Goal: Complete application form

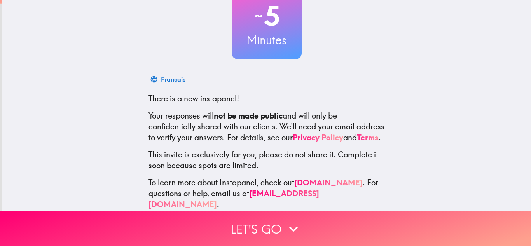
scroll to position [77, 0]
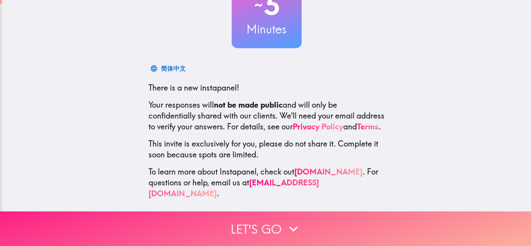
click at [306, 217] on button "Let's go" at bounding box center [265, 228] width 531 height 35
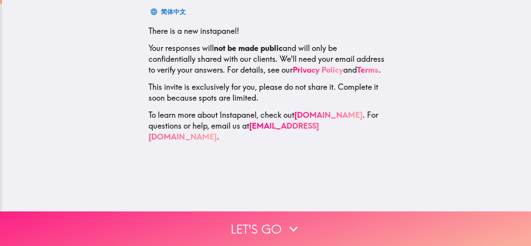
scroll to position [0, 0]
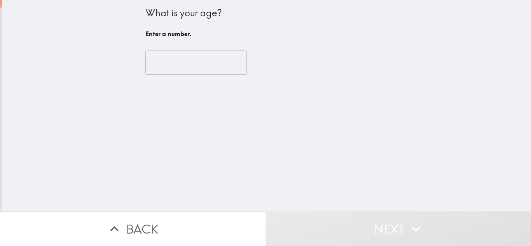
click at [190, 60] on input "number" at bounding box center [195, 62] width 101 height 24
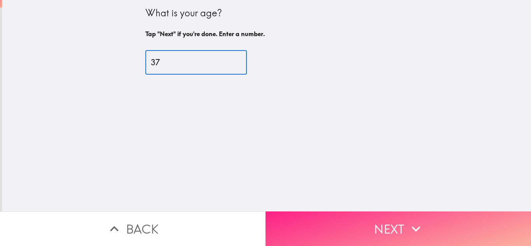
type input "37"
click at [336, 219] on button "Next" at bounding box center [397, 228] width 265 height 35
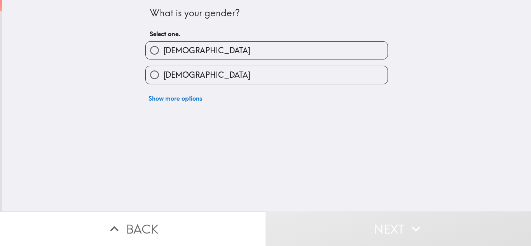
click at [193, 49] on label "[DEMOGRAPHIC_DATA]" at bounding box center [267, 50] width 242 height 17
click at [163, 49] on input "[DEMOGRAPHIC_DATA]" at bounding box center [154, 50] width 17 height 17
radio input "true"
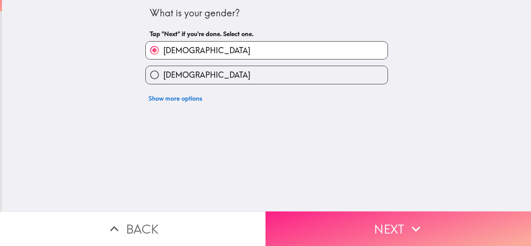
click at [307, 223] on button "Next" at bounding box center [397, 228] width 265 height 35
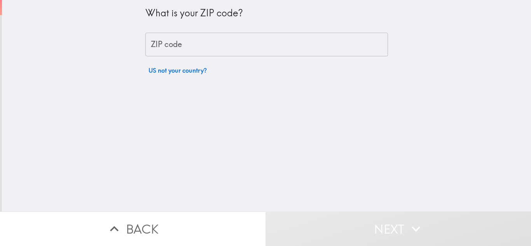
click at [206, 40] on input "ZIP code" at bounding box center [266, 45] width 242 height 24
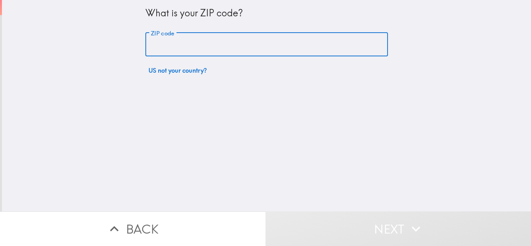
type input "37075"
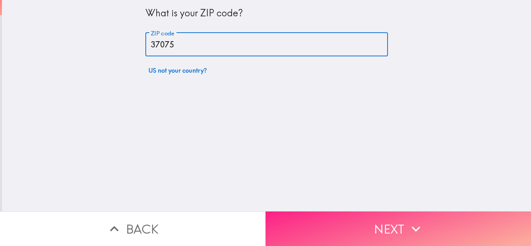
click at [335, 239] on button "Next" at bounding box center [397, 228] width 265 height 35
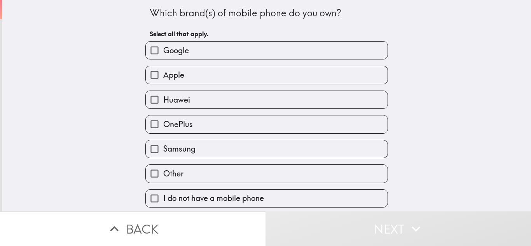
click at [200, 54] on label "Google" at bounding box center [267, 50] width 242 height 17
click at [163, 54] on input "Google" at bounding box center [154, 50] width 17 height 17
checkbox input "true"
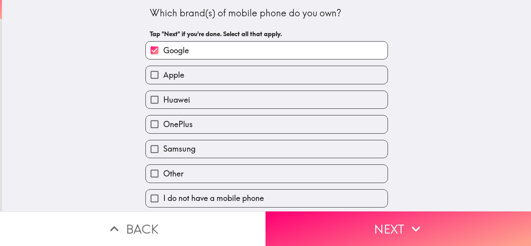
click at [174, 86] on div "Huawei" at bounding box center [263, 96] width 249 height 24
click at [209, 82] on label "Apple" at bounding box center [267, 74] width 242 height 17
click at [163, 82] on input "Apple" at bounding box center [154, 74] width 17 height 17
checkbox input "true"
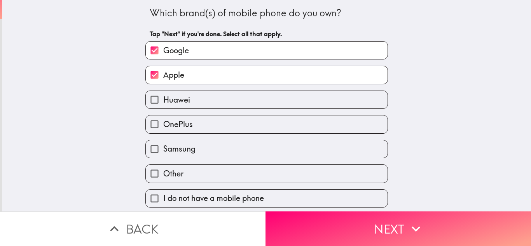
click at [188, 97] on label "Huawei" at bounding box center [267, 99] width 242 height 17
click at [163, 97] on input "Huawei" at bounding box center [154, 99] width 17 height 17
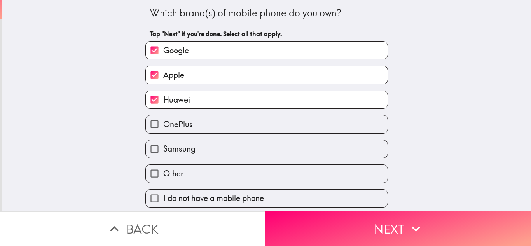
click at [230, 101] on label "Huawei" at bounding box center [267, 99] width 242 height 17
click at [163, 101] on input "Huawei" at bounding box center [154, 99] width 17 height 17
checkbox input "false"
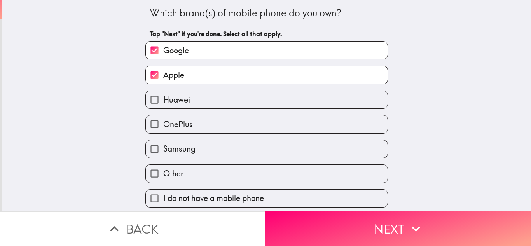
click at [228, 156] on label "Samsung" at bounding box center [267, 148] width 242 height 17
click at [163, 156] on input "Samsung" at bounding box center [154, 148] width 17 height 17
checkbox input "true"
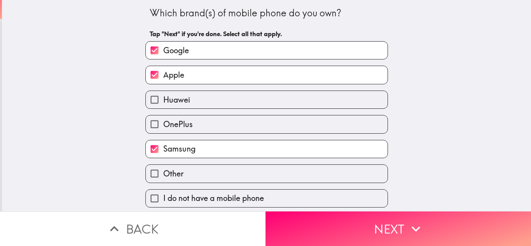
click at [234, 80] on label "Apple" at bounding box center [267, 74] width 242 height 17
click at [163, 80] on input "Apple" at bounding box center [154, 74] width 17 height 17
checkbox input "false"
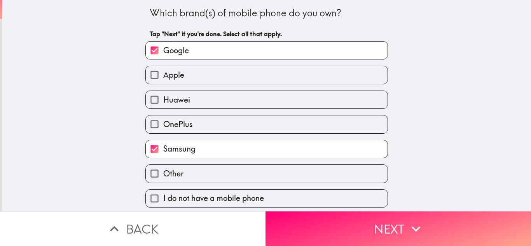
click at [222, 55] on label "Google" at bounding box center [267, 50] width 242 height 17
click at [163, 55] on input "Google" at bounding box center [154, 50] width 17 height 17
checkbox input "false"
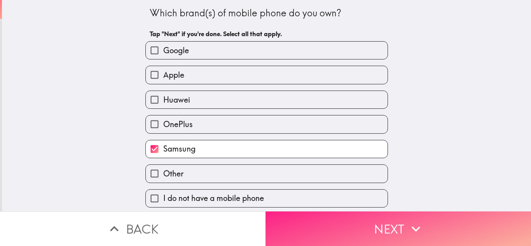
click at [317, 229] on button "Next" at bounding box center [397, 228] width 265 height 35
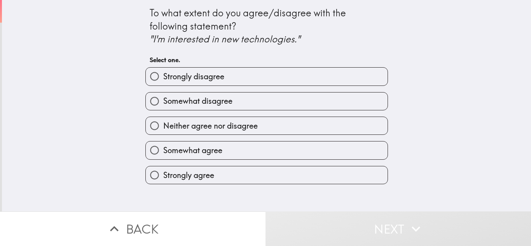
click at [219, 169] on label "Strongly agree" at bounding box center [267, 174] width 242 height 17
click at [163, 169] on input "Strongly agree" at bounding box center [154, 174] width 17 height 17
radio input "true"
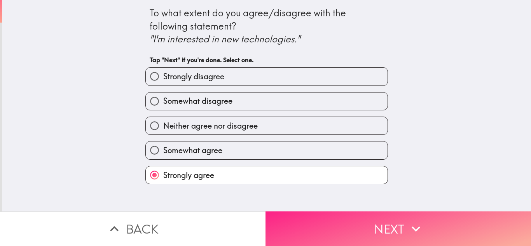
click at [295, 217] on button "Next" at bounding box center [397, 228] width 265 height 35
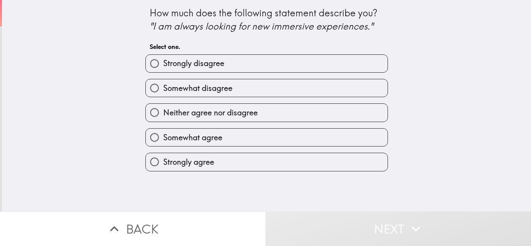
click at [212, 158] on label "Strongly agree" at bounding box center [267, 161] width 242 height 17
click at [163, 158] on input "Strongly agree" at bounding box center [154, 161] width 17 height 17
radio input "true"
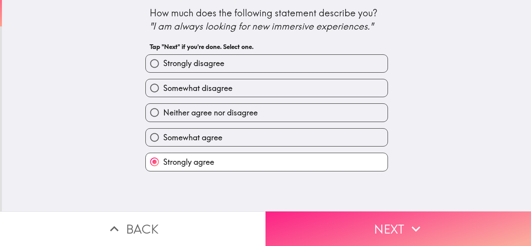
click at [300, 223] on button "Next" at bounding box center [397, 228] width 265 height 35
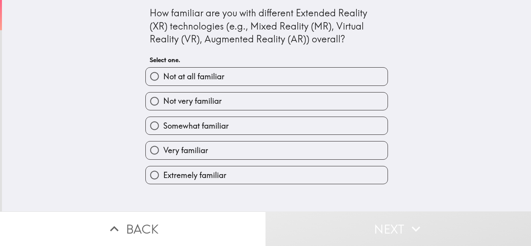
click at [218, 145] on label "Very familiar" at bounding box center [267, 149] width 242 height 17
click at [163, 145] on input "Very familiar" at bounding box center [154, 149] width 17 height 17
radio input "true"
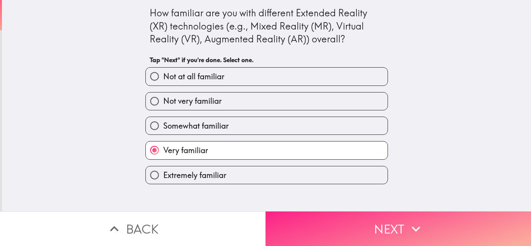
click at [326, 224] on button "Next" at bounding box center [397, 228] width 265 height 35
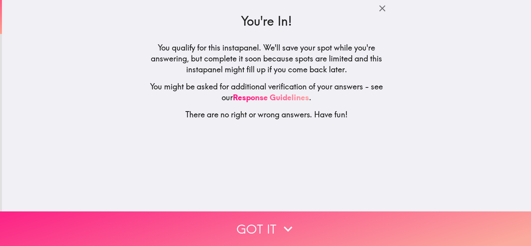
click at [307, 232] on button "Got it" at bounding box center [265, 228] width 531 height 35
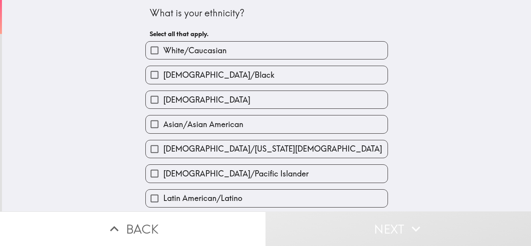
click at [236, 77] on span "[DEMOGRAPHIC_DATA]/Black" at bounding box center [218, 75] width 111 height 11
click at [163, 77] on input "[DEMOGRAPHIC_DATA]/Black" at bounding box center [154, 74] width 17 height 17
checkbox input "true"
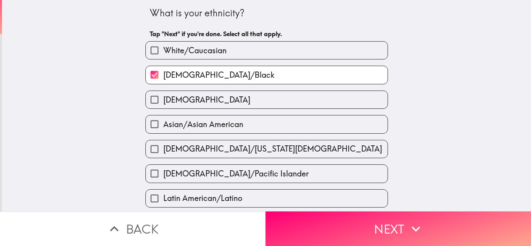
click at [201, 44] on label "White/Caucasian" at bounding box center [267, 50] width 242 height 17
click at [163, 44] on input "White/Caucasian" at bounding box center [154, 50] width 17 height 17
checkbox input "true"
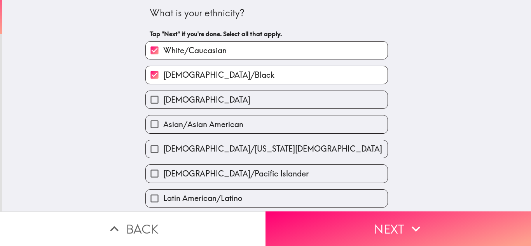
click at [232, 84] on div "[DEMOGRAPHIC_DATA]" at bounding box center [263, 96] width 249 height 24
drag, startPoint x: 232, startPoint y: 84, endPoint x: 196, endPoint y: 73, distance: 38.0
click at [196, 73] on span "[DEMOGRAPHIC_DATA]/Black" at bounding box center [218, 75] width 111 height 11
click at [163, 73] on input "[DEMOGRAPHIC_DATA]/Black" at bounding box center [154, 74] width 17 height 17
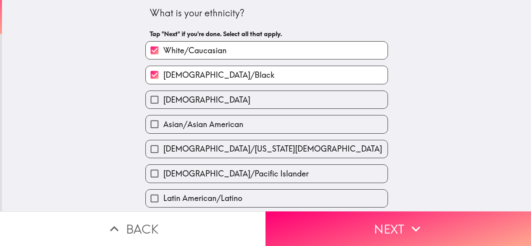
checkbox input "false"
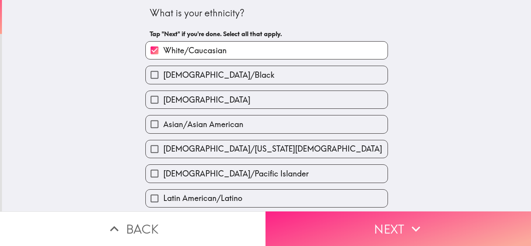
drag, startPoint x: 305, startPoint y: 202, endPoint x: 335, endPoint y: 228, distance: 40.2
click at [335, 228] on div "What is your ethnicity? Tap "Next" if you're done. Select all that apply. White…" at bounding box center [265, 123] width 531 height 246
click at [335, 228] on button "Next" at bounding box center [397, 228] width 265 height 35
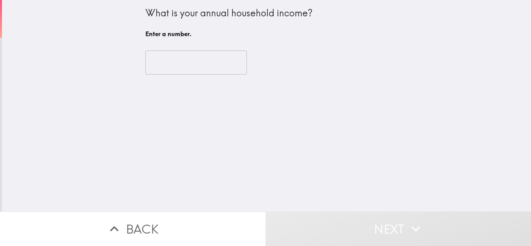
drag, startPoint x: 335, startPoint y: 228, endPoint x: 267, endPoint y: 143, distance: 109.2
click at [267, 143] on div "What is your annual household income? Enter a number. ​ Back Next" at bounding box center [265, 123] width 531 height 246
click at [182, 68] on input "number" at bounding box center [195, 62] width 101 height 24
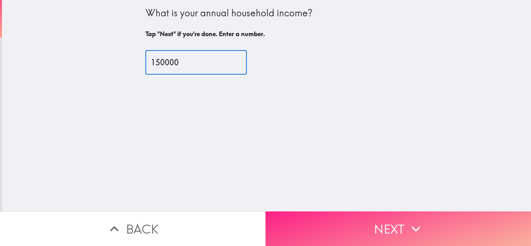
type input "150000"
click at [306, 223] on button "Next" at bounding box center [397, 228] width 265 height 35
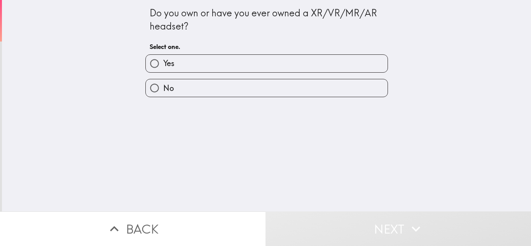
drag, startPoint x: 230, startPoint y: 66, endPoint x: 297, endPoint y: 166, distance: 120.4
click at [297, 166] on div "Do you own or have you ever owned a XR/VR/MR/AR headset? Select one. Yes No" at bounding box center [266, 105] width 529 height 211
click at [322, 223] on button "Next" at bounding box center [397, 228] width 265 height 35
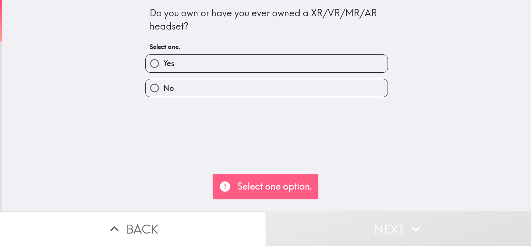
click at [282, 68] on label "Yes" at bounding box center [267, 63] width 242 height 17
click at [163, 68] on input "Yes" at bounding box center [154, 63] width 17 height 17
radio input "true"
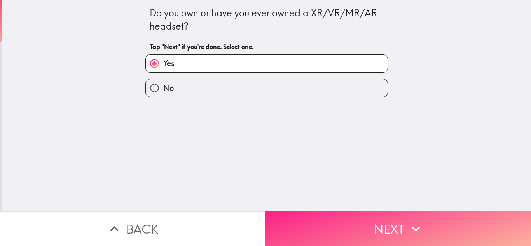
click at [321, 234] on button "Next" at bounding box center [397, 228] width 265 height 35
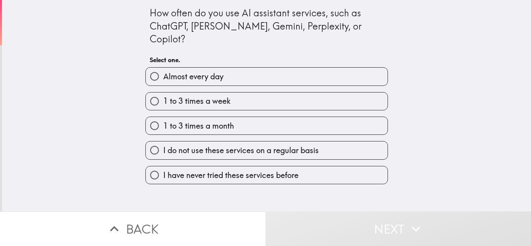
click at [237, 68] on label "Almost every day" at bounding box center [267, 76] width 242 height 17
click at [163, 68] on input "Almost every day" at bounding box center [154, 76] width 17 height 17
radio input "true"
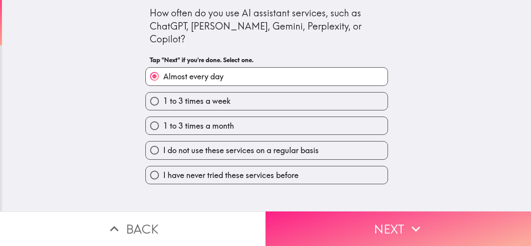
click at [285, 211] on button "Next" at bounding box center [397, 228] width 265 height 35
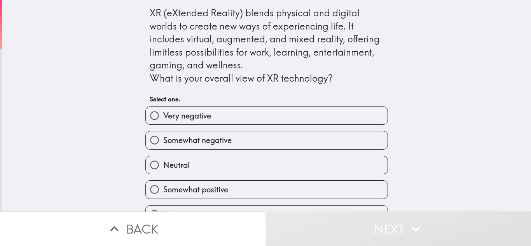
click at [214, 184] on span "Somewhat positive" at bounding box center [195, 189] width 65 height 11
click at [163, 184] on input "Somewhat positive" at bounding box center [154, 189] width 17 height 17
radio input "true"
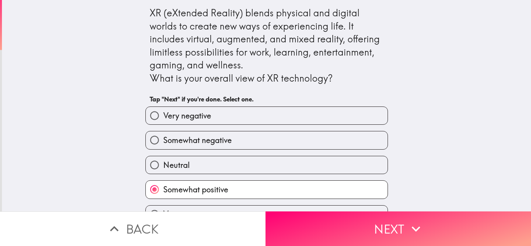
drag, startPoint x: 518, startPoint y: 190, endPoint x: 524, endPoint y: 189, distance: 5.1
click at [524, 189] on div "XR (eXtended Reality) blends physical and digital worlds to create new ways of …" at bounding box center [266, 105] width 529 height 211
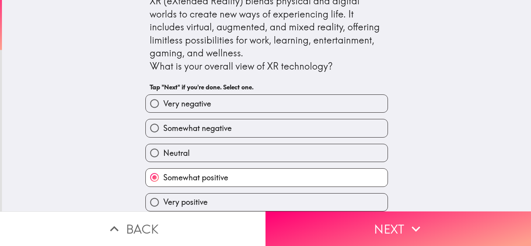
scroll to position [18, 0]
click at [352, 193] on label "Very positive" at bounding box center [267, 201] width 242 height 17
click at [163, 193] on input "Very positive" at bounding box center [154, 201] width 17 height 17
radio input "true"
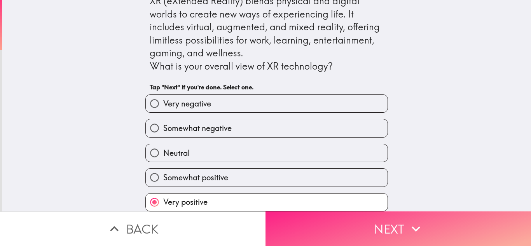
click at [351, 217] on button "Next" at bounding box center [397, 228] width 265 height 35
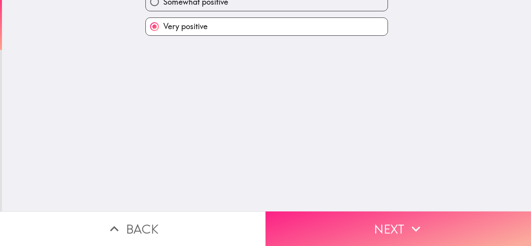
scroll to position [0, 0]
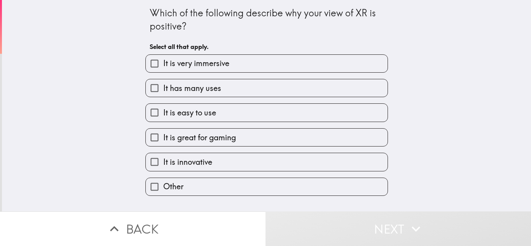
click at [249, 71] on label "It is very immersive" at bounding box center [267, 63] width 242 height 17
click at [163, 71] on input "It is very immersive" at bounding box center [154, 63] width 17 height 17
checkbox input "true"
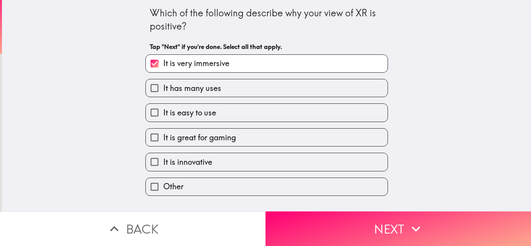
click at [214, 101] on div "It is easy to use" at bounding box center [263, 109] width 249 height 24
click at [228, 117] on label "It is easy to use" at bounding box center [267, 112] width 242 height 17
click at [163, 117] on input "It is easy to use" at bounding box center [154, 112] width 17 height 17
checkbox input "true"
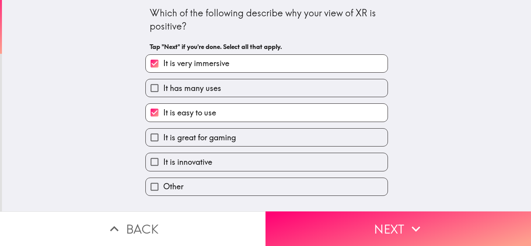
click at [205, 136] on span "It is great for gaming" at bounding box center [199, 137] width 73 height 11
click at [163, 136] on input "It is great for gaming" at bounding box center [154, 137] width 17 height 17
checkbox input "true"
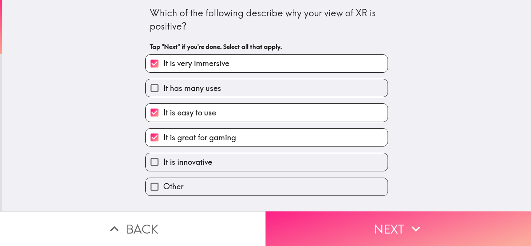
click at [338, 211] on button "Next" at bounding box center [397, 228] width 265 height 35
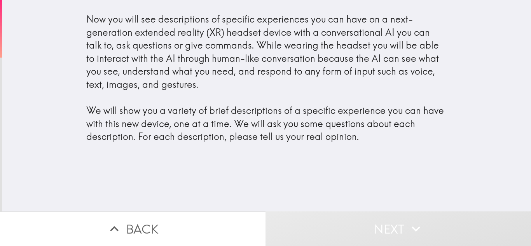
click at [480, 220] on button "Next" at bounding box center [397, 228] width 265 height 35
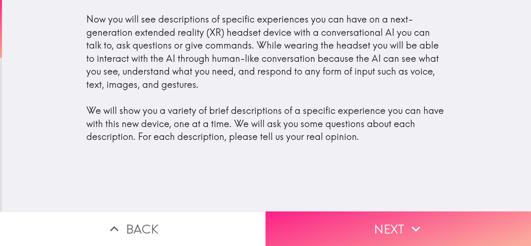
click at [341, 218] on button "Next" at bounding box center [397, 228] width 265 height 35
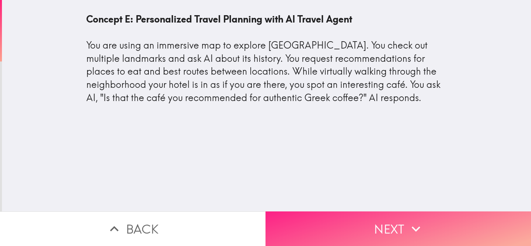
click at [332, 220] on button "Next" at bounding box center [397, 228] width 265 height 35
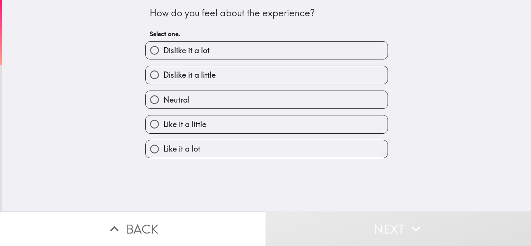
click at [347, 157] on label "Like it a lot" at bounding box center [267, 148] width 242 height 17
click at [163, 157] on input "Like it a lot" at bounding box center [154, 148] width 17 height 17
radio input "true"
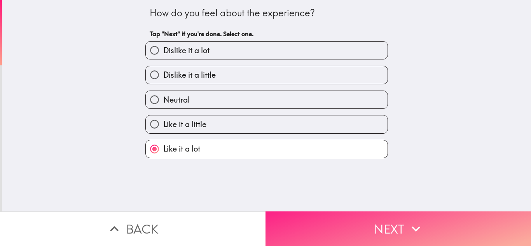
click at [364, 229] on button "Next" at bounding box center [397, 228] width 265 height 35
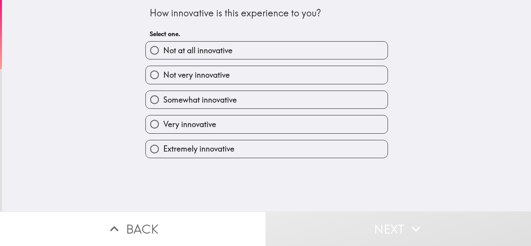
click at [355, 134] on div "Extremely innovative" at bounding box center [263, 146] width 249 height 24
click at [353, 137] on div "Extremely innovative" at bounding box center [263, 146] width 249 height 24
click at [348, 147] on label "Extremely innovative" at bounding box center [267, 148] width 242 height 17
click at [163, 147] on input "Extremely innovative" at bounding box center [154, 148] width 17 height 17
radio input "true"
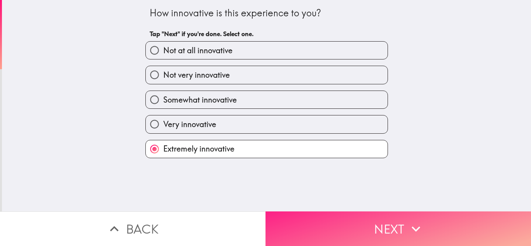
click at [354, 216] on button "Next" at bounding box center [397, 228] width 265 height 35
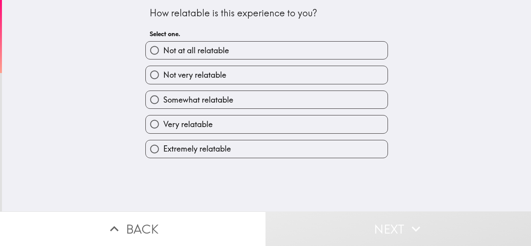
click at [356, 140] on div "Extremely relatable" at bounding box center [266, 149] width 242 height 18
click at [341, 158] on div "How relatable is this experience to you? Select one. Not at all relatable Not v…" at bounding box center [266, 105] width 529 height 211
click at [343, 156] on label "Extremely relatable" at bounding box center [267, 148] width 242 height 17
click at [163, 156] on input "Extremely relatable" at bounding box center [154, 148] width 17 height 17
radio input "true"
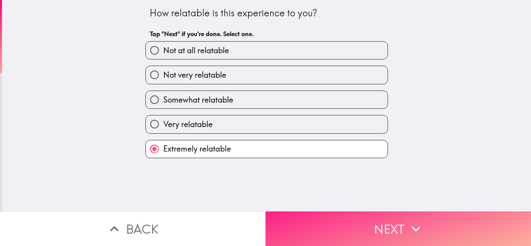
click at [360, 221] on button "Next" at bounding box center [397, 228] width 265 height 35
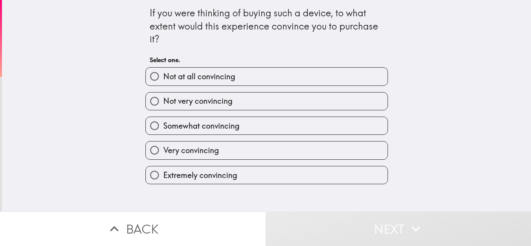
click at [334, 145] on label "Very convincing" at bounding box center [267, 149] width 242 height 17
click at [163, 145] on input "Very convincing" at bounding box center [154, 149] width 17 height 17
radio input "true"
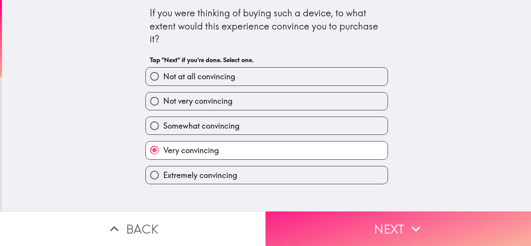
click at [355, 211] on button "Next" at bounding box center [397, 228] width 265 height 35
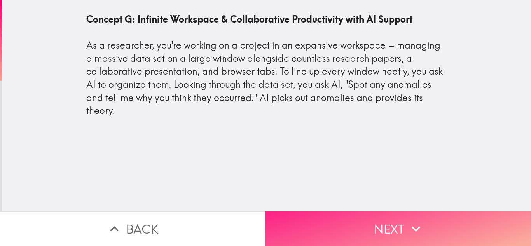
click at [395, 219] on button "Next" at bounding box center [397, 228] width 265 height 35
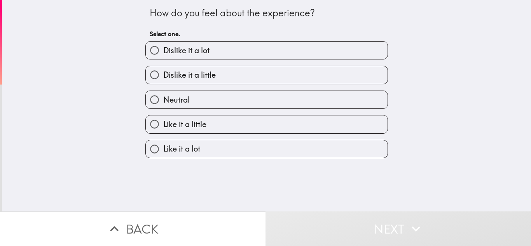
click at [317, 143] on label "Like it a lot" at bounding box center [267, 148] width 242 height 17
click at [163, 143] on input "Like it a lot" at bounding box center [154, 148] width 17 height 17
radio input "true"
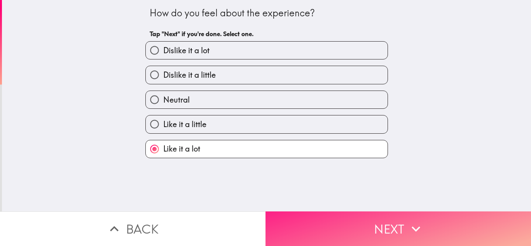
click at [336, 212] on button "Next" at bounding box center [397, 228] width 265 height 35
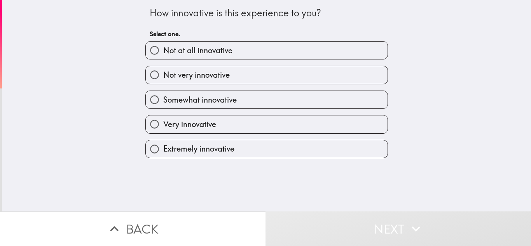
click at [336, 146] on label "Extremely innovative" at bounding box center [267, 148] width 242 height 17
click at [163, 146] on input "Extremely innovative" at bounding box center [154, 148] width 17 height 17
radio input "true"
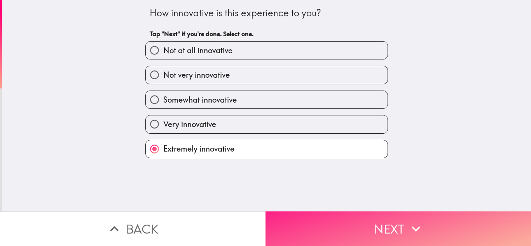
click at [346, 220] on button "Next" at bounding box center [397, 228] width 265 height 35
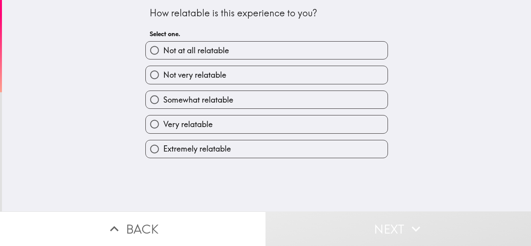
click at [354, 142] on label "Extremely relatable" at bounding box center [267, 148] width 242 height 17
click at [163, 142] on input "Extremely relatable" at bounding box center [154, 148] width 17 height 17
radio input "true"
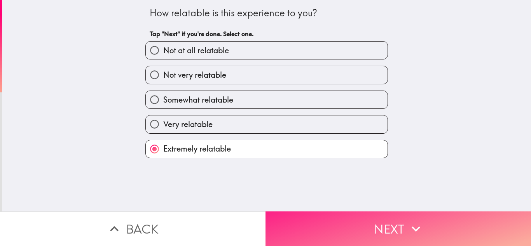
click at [369, 236] on button "Next" at bounding box center [397, 228] width 265 height 35
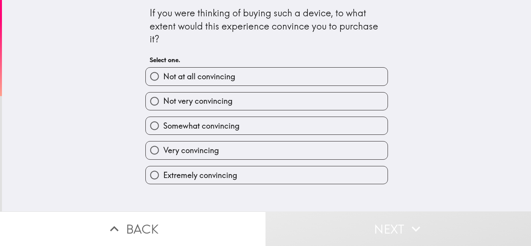
click at [347, 156] on label "Very convincing" at bounding box center [267, 149] width 242 height 17
click at [163, 156] on input "Very convincing" at bounding box center [154, 149] width 17 height 17
radio input "true"
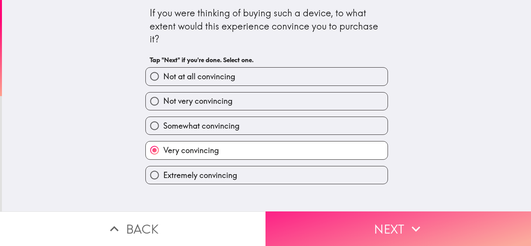
click at [348, 213] on button "Next" at bounding box center [397, 228] width 265 height 35
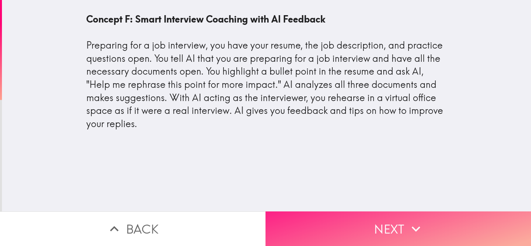
click at [387, 222] on button "Next" at bounding box center [397, 228] width 265 height 35
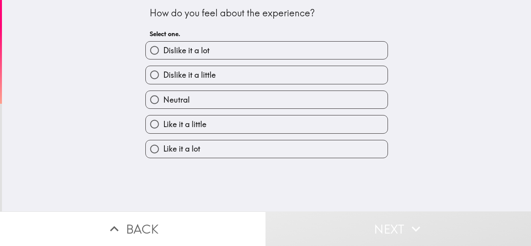
click at [360, 146] on label "Like it a lot" at bounding box center [267, 148] width 242 height 17
click at [163, 146] on input "Like it a lot" at bounding box center [154, 148] width 17 height 17
radio input "true"
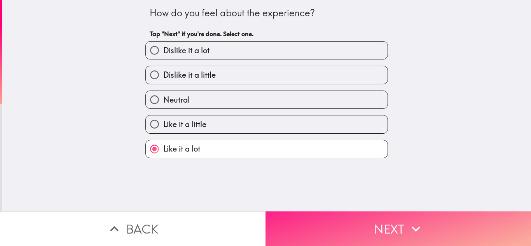
click at [370, 222] on button "Next" at bounding box center [397, 228] width 265 height 35
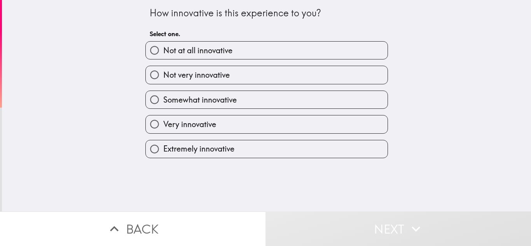
click at [344, 138] on div "Extremely innovative" at bounding box center [263, 146] width 249 height 24
click at [341, 141] on label "Extremely innovative" at bounding box center [267, 148] width 242 height 17
click at [163, 141] on input "Extremely innovative" at bounding box center [154, 148] width 17 height 17
radio input "true"
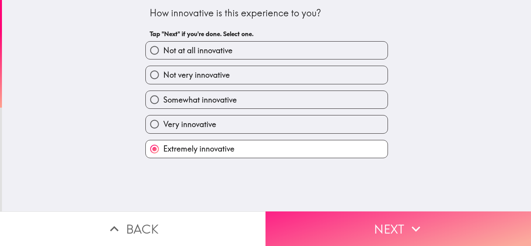
click at [356, 220] on button "Next" at bounding box center [397, 228] width 265 height 35
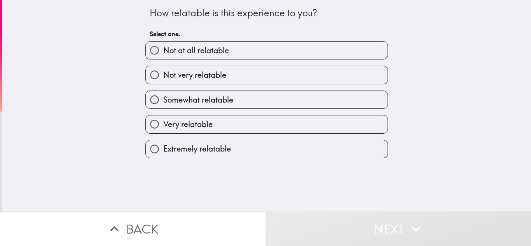
click at [337, 146] on label "Extremely relatable" at bounding box center [267, 148] width 242 height 17
click at [163, 146] on input "Extremely relatable" at bounding box center [154, 148] width 17 height 17
radio input "true"
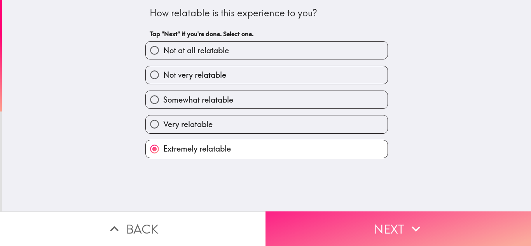
click at [364, 223] on button "Next" at bounding box center [397, 228] width 265 height 35
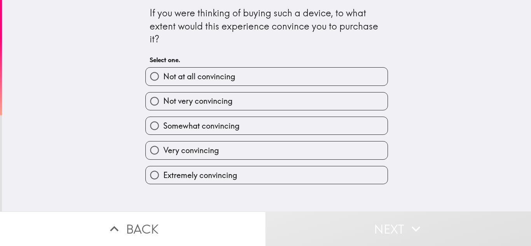
click at [350, 156] on label "Very convincing" at bounding box center [267, 149] width 242 height 17
click at [163, 156] on input "Very convincing" at bounding box center [154, 149] width 17 height 17
radio input "true"
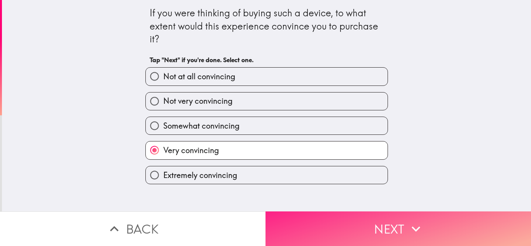
click at [359, 226] on button "Next" at bounding box center [397, 228] width 265 height 35
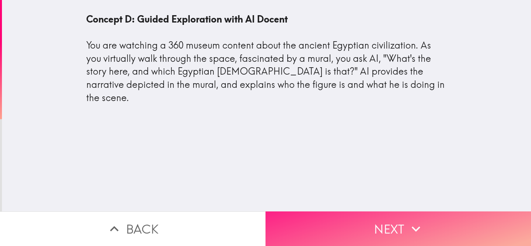
click at [346, 222] on button "Next" at bounding box center [397, 228] width 265 height 35
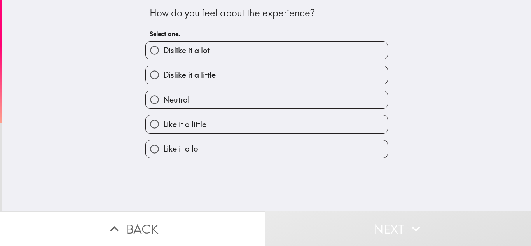
click at [338, 143] on label "Like it a lot" at bounding box center [267, 148] width 242 height 17
click at [163, 143] on input "Like it a lot" at bounding box center [154, 148] width 17 height 17
radio input "true"
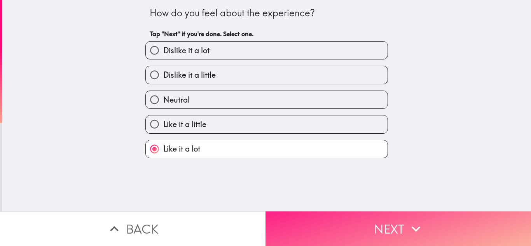
click at [341, 211] on button "Next" at bounding box center [397, 228] width 265 height 35
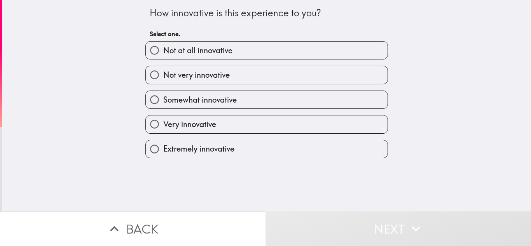
click at [332, 144] on label "Extremely innovative" at bounding box center [267, 148] width 242 height 17
click at [163, 144] on input "Extremely innovative" at bounding box center [154, 148] width 17 height 17
radio input "true"
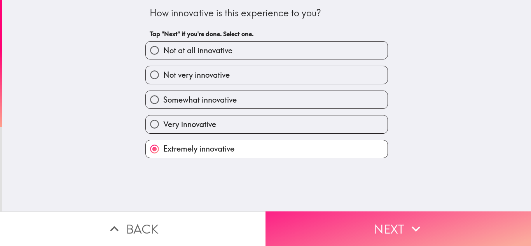
click at [334, 216] on button "Next" at bounding box center [397, 228] width 265 height 35
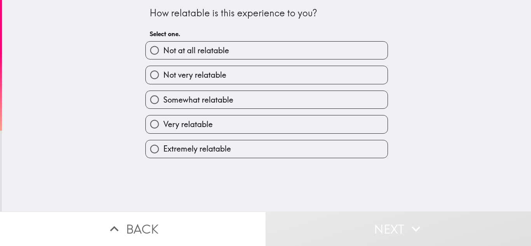
click at [322, 147] on label "Extremely relatable" at bounding box center [267, 148] width 242 height 17
click at [163, 147] on input "Extremely relatable" at bounding box center [154, 148] width 17 height 17
radio input "true"
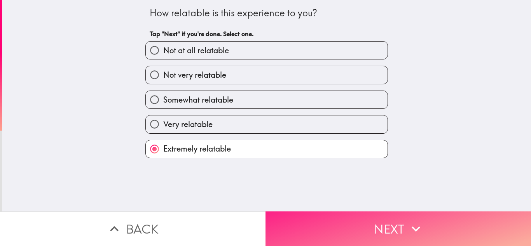
click at [324, 211] on button "Next" at bounding box center [397, 228] width 265 height 35
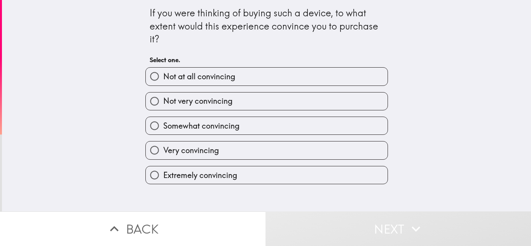
click at [314, 150] on label "Very convincing" at bounding box center [267, 149] width 242 height 17
click at [163, 150] on input "Very convincing" at bounding box center [154, 149] width 17 height 17
radio input "true"
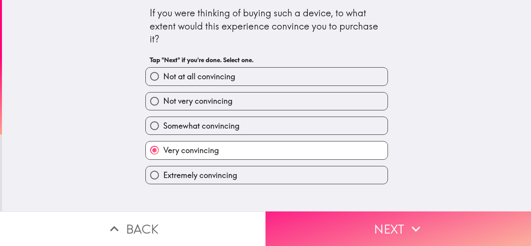
click at [320, 219] on button "Next" at bounding box center [397, 228] width 265 height 35
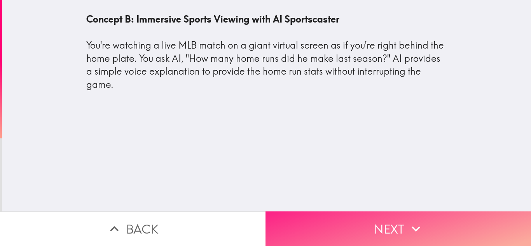
click at [304, 211] on button "Next" at bounding box center [397, 228] width 265 height 35
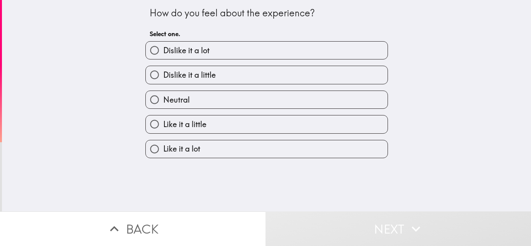
click at [289, 155] on label "Like it a lot" at bounding box center [267, 148] width 242 height 17
click at [163, 155] on input "Like it a lot" at bounding box center [154, 148] width 17 height 17
radio input "true"
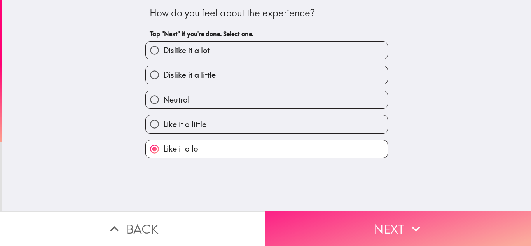
click at [305, 218] on button "Next" at bounding box center [397, 228] width 265 height 35
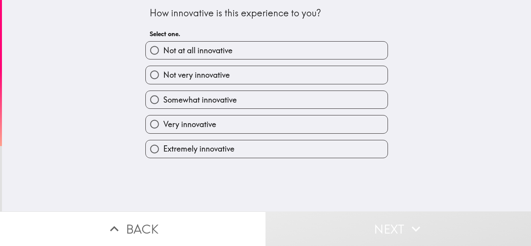
click at [322, 136] on div "Extremely innovative" at bounding box center [263, 146] width 249 height 24
click at [317, 141] on label "Extremely innovative" at bounding box center [267, 148] width 242 height 17
click at [163, 141] on input "Extremely innovative" at bounding box center [154, 148] width 17 height 17
radio input "true"
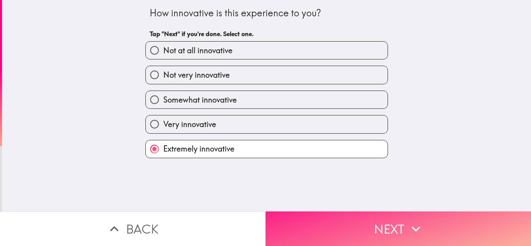
click at [325, 219] on button "Next" at bounding box center [397, 228] width 265 height 35
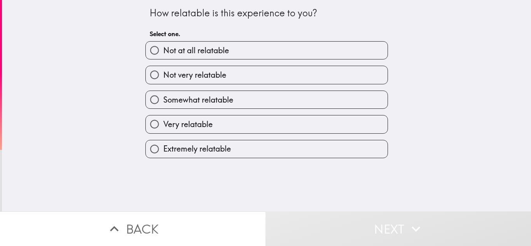
click at [325, 146] on label "Extremely relatable" at bounding box center [267, 148] width 242 height 17
click at [163, 146] on input "Extremely relatable" at bounding box center [154, 148] width 17 height 17
radio input "true"
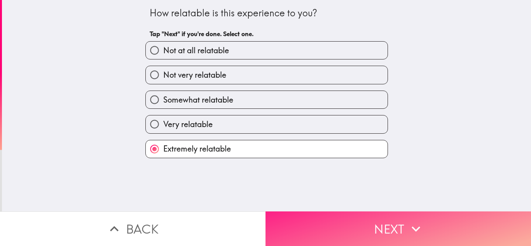
click at [332, 222] on button "Next" at bounding box center [397, 228] width 265 height 35
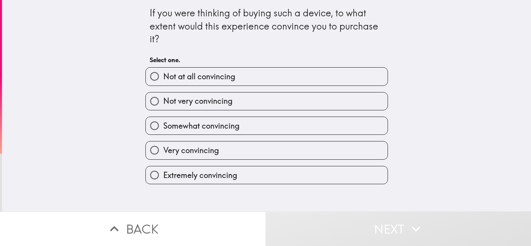
click at [304, 163] on div "Extremely convincing" at bounding box center [263, 172] width 249 height 24
click at [311, 155] on label "Very convincing" at bounding box center [267, 149] width 242 height 17
click at [163, 155] on input "Very convincing" at bounding box center [154, 149] width 17 height 17
radio input "true"
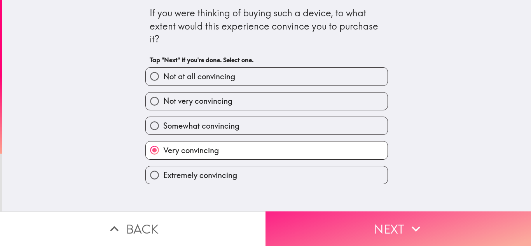
click at [328, 227] on button "Next" at bounding box center [397, 228] width 265 height 35
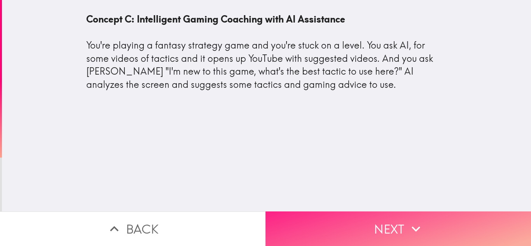
click at [303, 223] on button "Next" at bounding box center [397, 228] width 265 height 35
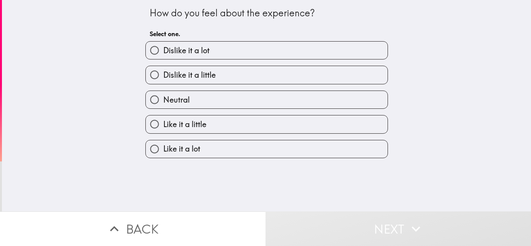
click at [296, 141] on label "Like it a lot" at bounding box center [267, 148] width 242 height 17
click at [163, 141] on input "Like it a lot" at bounding box center [154, 148] width 17 height 17
radio input "true"
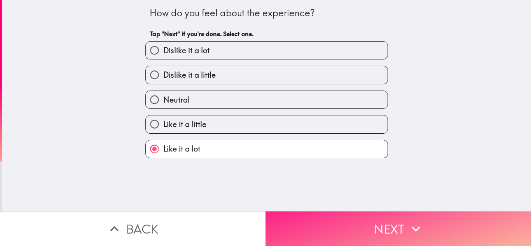
click at [316, 220] on button "Next" at bounding box center [397, 228] width 265 height 35
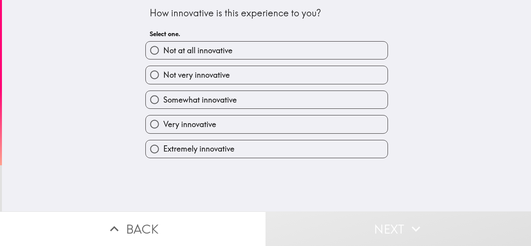
click at [325, 151] on label "Extremely innovative" at bounding box center [267, 148] width 242 height 17
click at [163, 151] on input "Extremely innovative" at bounding box center [154, 148] width 17 height 17
radio input "true"
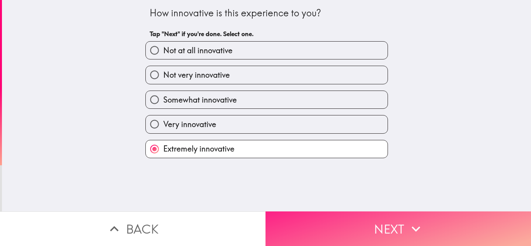
click at [330, 228] on button "Next" at bounding box center [397, 228] width 265 height 35
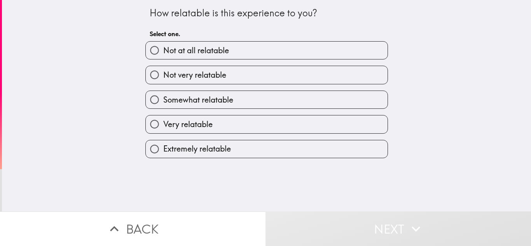
click at [353, 150] on label "Extremely relatable" at bounding box center [267, 148] width 242 height 17
click at [163, 150] on input "Extremely relatable" at bounding box center [154, 148] width 17 height 17
radio input "true"
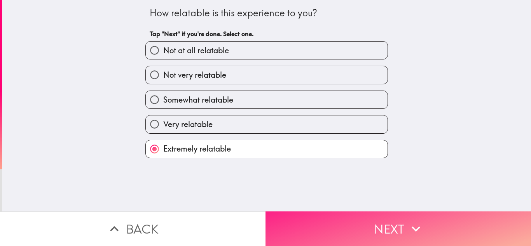
click at [351, 214] on button "Next" at bounding box center [397, 228] width 265 height 35
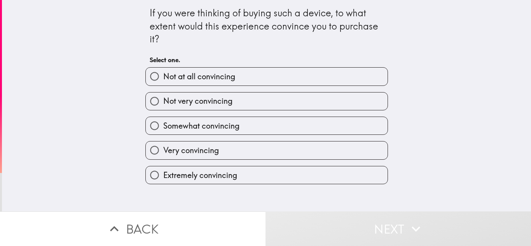
click at [338, 149] on label "Very convincing" at bounding box center [267, 149] width 242 height 17
click at [163, 149] on input "Very convincing" at bounding box center [154, 149] width 17 height 17
radio input "true"
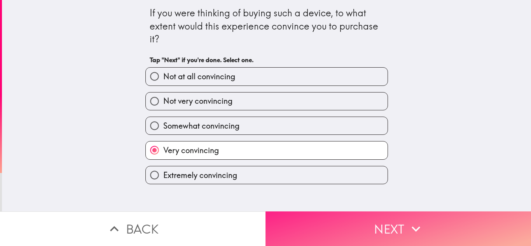
click at [343, 224] on button "Next" at bounding box center [397, 228] width 265 height 35
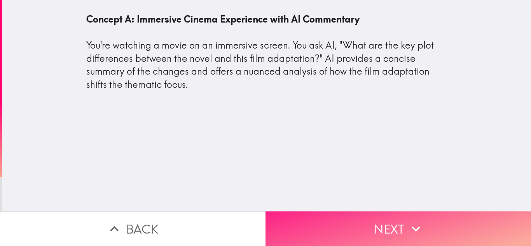
click at [334, 223] on button "Next" at bounding box center [397, 228] width 265 height 35
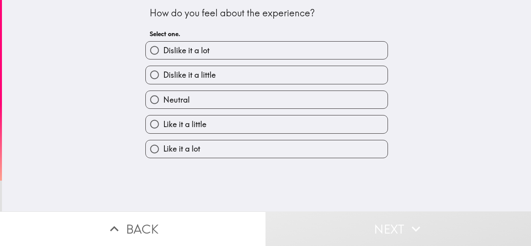
click at [339, 150] on label "Like it a lot" at bounding box center [267, 148] width 242 height 17
click at [163, 150] on input "Like it a lot" at bounding box center [154, 148] width 17 height 17
radio input "true"
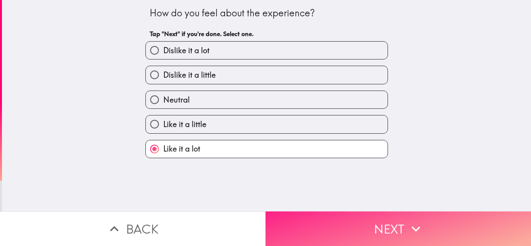
click at [340, 212] on button "Next" at bounding box center [397, 228] width 265 height 35
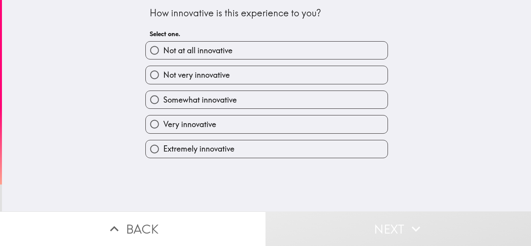
click at [342, 119] on label "Very innovative" at bounding box center [267, 123] width 242 height 17
click at [163, 119] on input "Very innovative" at bounding box center [154, 123] width 17 height 17
radio input "true"
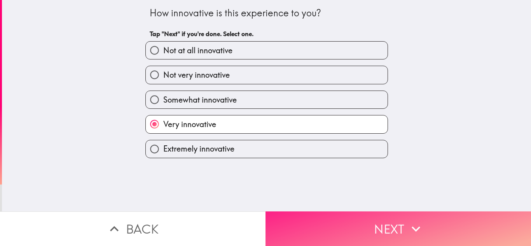
click at [342, 214] on button "Next" at bounding box center [397, 228] width 265 height 35
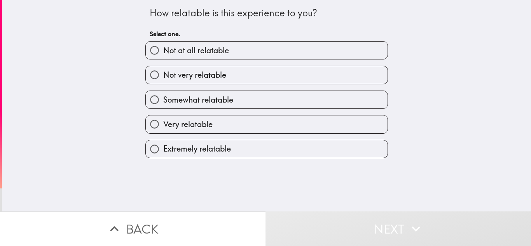
click at [324, 147] on label "Extremely relatable" at bounding box center [267, 148] width 242 height 17
click at [163, 147] on input "Extremely relatable" at bounding box center [154, 148] width 17 height 17
radio input "true"
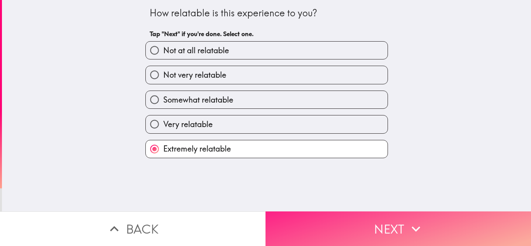
click at [336, 221] on button "Next" at bounding box center [397, 228] width 265 height 35
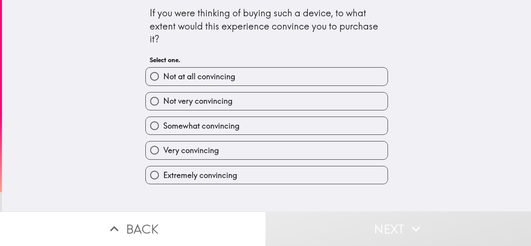
click at [346, 148] on label "Very convincing" at bounding box center [267, 149] width 242 height 17
click at [163, 148] on input "Very convincing" at bounding box center [154, 149] width 17 height 17
radio input "true"
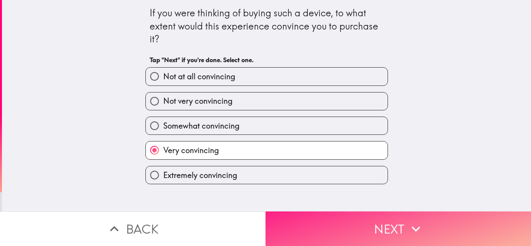
click at [346, 213] on button "Next" at bounding box center [397, 228] width 265 height 35
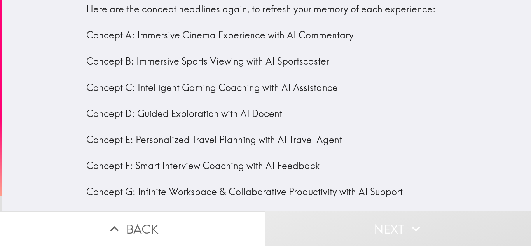
scroll to position [16, 0]
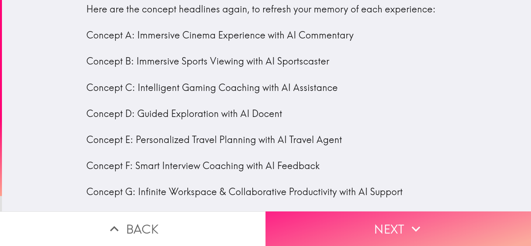
click at [450, 230] on button "Next" at bounding box center [397, 228] width 265 height 35
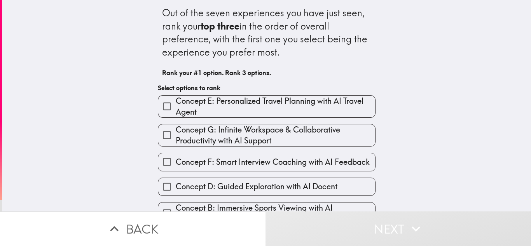
click at [342, 162] on span "Concept F: Smart Interview Coaching with AI Feedback" at bounding box center [273, 162] width 194 height 11
click at [176, 162] on input "Concept F: Smart Interview Coaching with AI Feedback" at bounding box center [166, 161] width 17 height 17
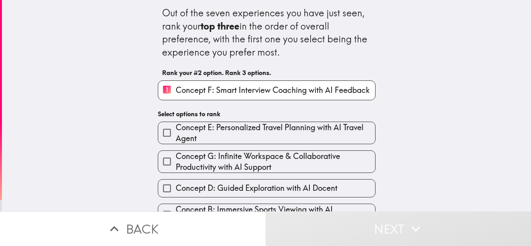
click at [337, 137] on span "Concept E: Personalized Travel Planning with AI Travel Agent" at bounding box center [275, 133] width 199 height 22
click at [176, 137] on input "Concept E: Personalized Travel Planning with AI Travel Agent" at bounding box center [166, 132] width 17 height 17
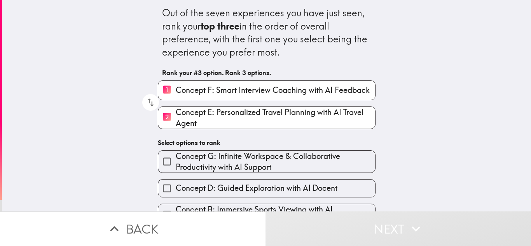
click at [325, 173] on div "Concept D: Guided Exploration with AI Docent" at bounding box center [263, 185] width 224 height 24
click at [313, 188] on span "Concept D: Guided Exploration with AI Docent" at bounding box center [257, 188] width 162 height 11
click at [176, 188] on input "Concept D: Guided Exploration with AI Docent" at bounding box center [166, 187] width 17 height 17
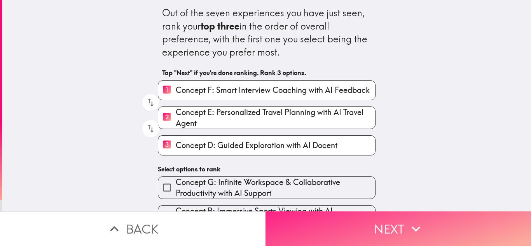
click at [326, 219] on button "Next" at bounding box center [397, 228] width 265 height 35
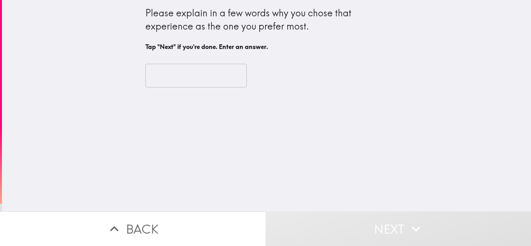
click at [222, 85] on input "text" at bounding box center [195, 76] width 101 height 24
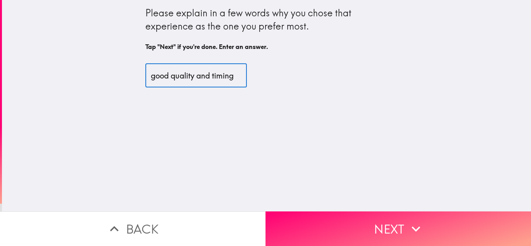
scroll to position [0, 3]
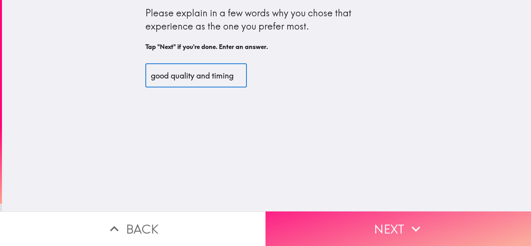
type input "good quality and timing"
click at [315, 211] on button "Next" at bounding box center [397, 228] width 265 height 35
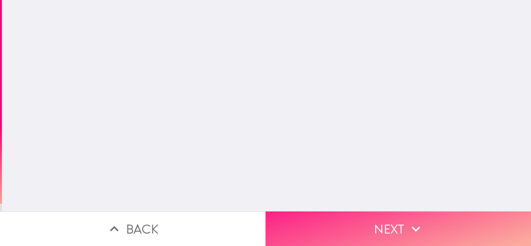
scroll to position [0, 0]
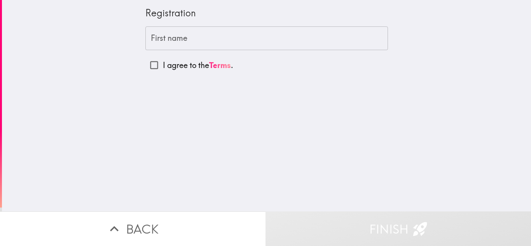
click at [315, 211] on button "Finish" at bounding box center [397, 228] width 265 height 35
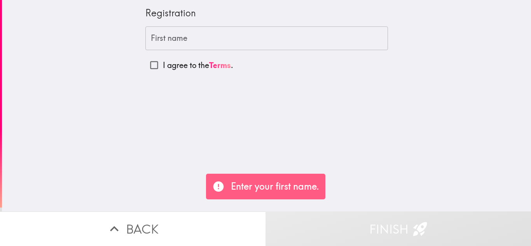
click at [277, 39] on input "First name" at bounding box center [266, 38] width 242 height 24
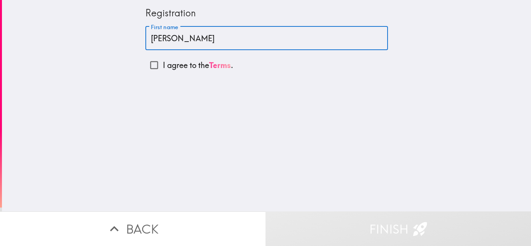
type input "[PERSON_NAME]"
click at [210, 62] on link "Terms" at bounding box center [220, 65] width 22 height 10
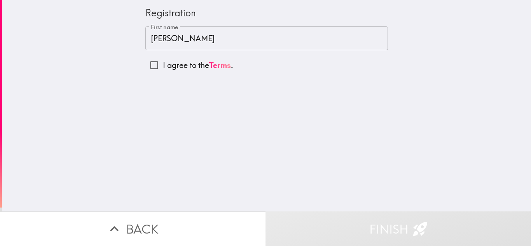
click at [147, 66] on input "I agree to the Terms ." at bounding box center [153, 64] width 17 height 17
checkbox input "true"
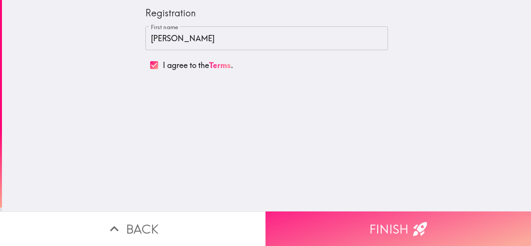
click at [299, 213] on button "Finish" at bounding box center [397, 228] width 265 height 35
